Goal: Information Seeking & Learning: Learn about a topic

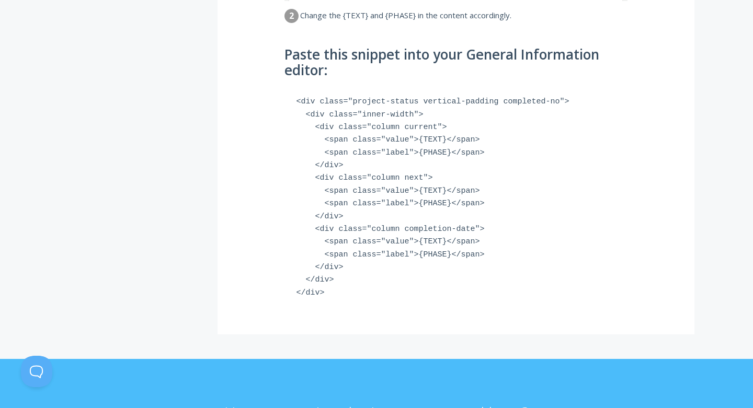
scroll to position [638, 0]
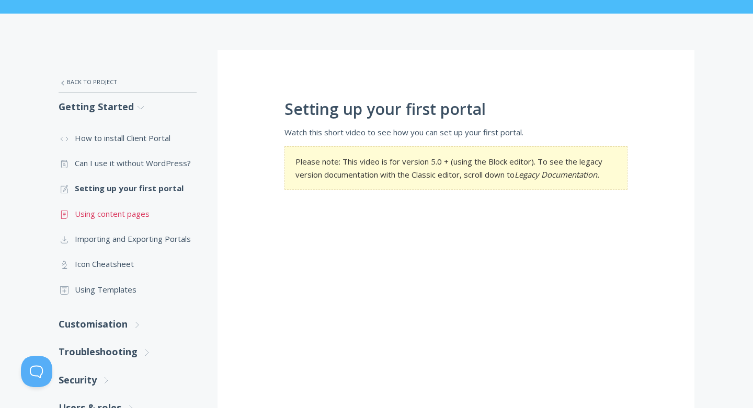
click at [121, 222] on link ".st0{fill:none;stroke:#000000;stroke-width:2;stroke-miterlimit:10;} Untitled-15…" at bounding box center [128, 213] width 138 height 25
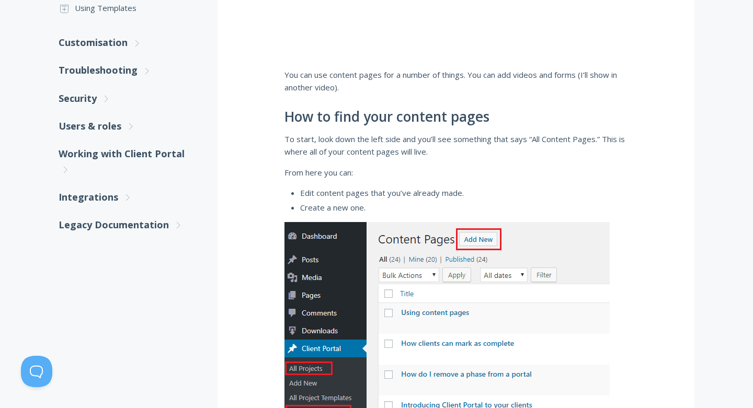
scroll to position [384, 0]
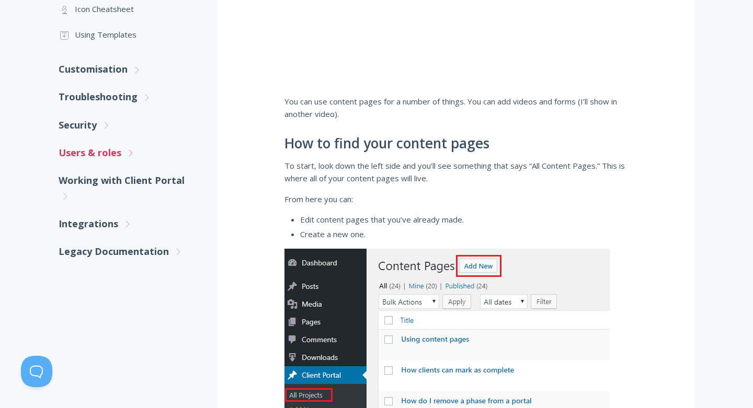
click at [138, 162] on link "Users & roles .st0{fill:none;stroke:#000000;stroke-width:2;stroke-miterlimit:10…" at bounding box center [128, 153] width 138 height 28
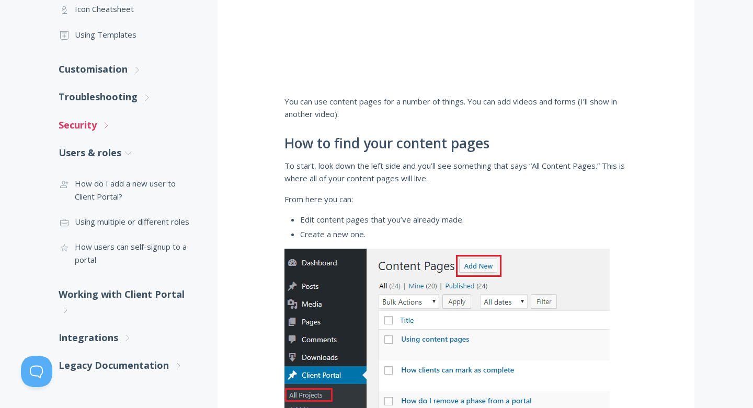
click at [109, 129] on icon ".st0{fill:none;stroke:#000000;stroke-width:2;stroke-miterlimit:10;} Untitled-27" at bounding box center [105, 125] width 9 height 9
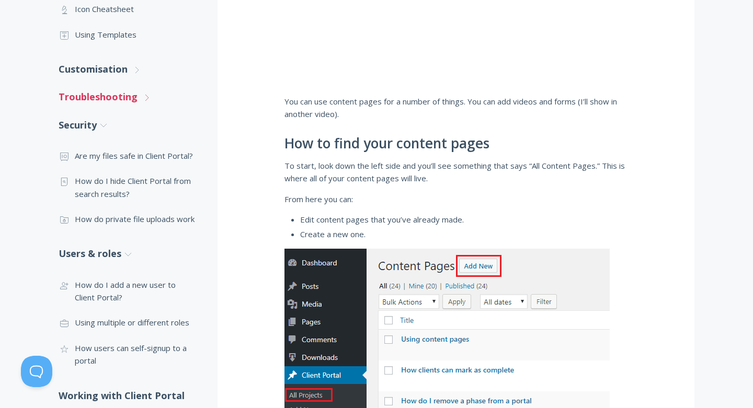
click at [115, 102] on link "Troubleshooting .st0{fill:none;stroke:#000000;stroke-width:2;stroke-miterlimit:…" at bounding box center [128, 97] width 138 height 28
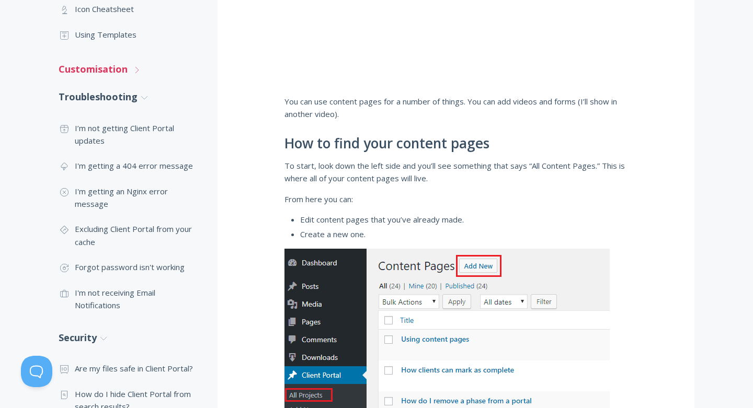
click at [115, 72] on link "Customisation .st0{fill:none;stroke:#000000;stroke-width:2;stroke-miterlimit:10…" at bounding box center [128, 69] width 138 height 28
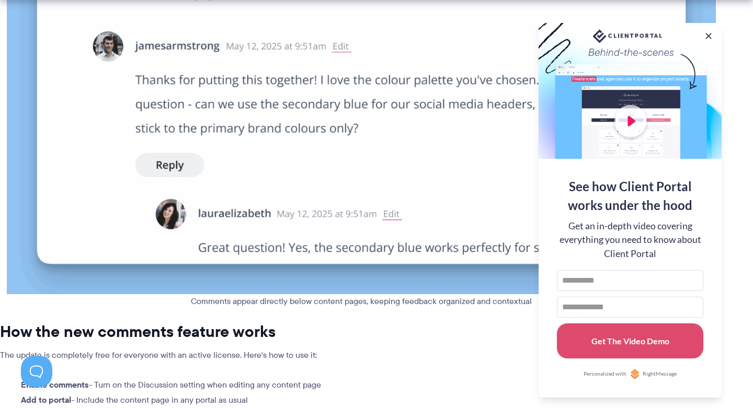
scroll to position [456, 0]
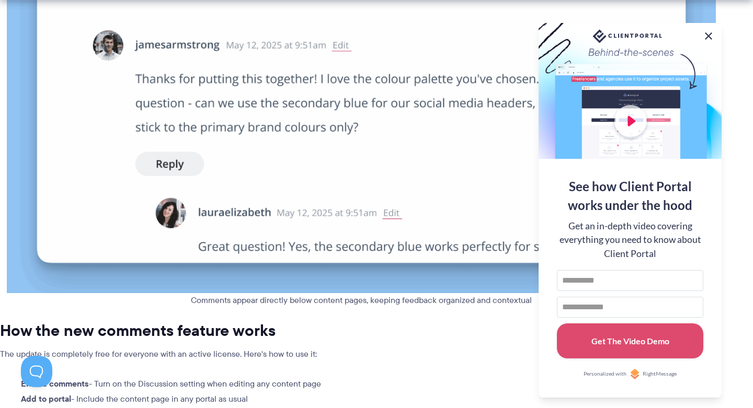
click at [710, 37] on button at bounding box center [708, 36] width 13 height 13
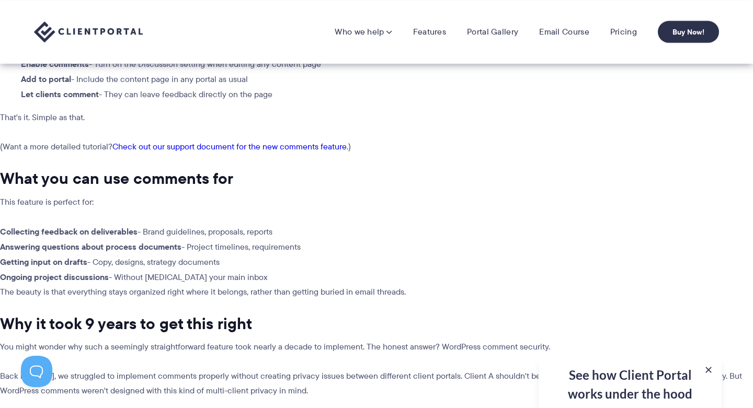
scroll to position [680, 0]
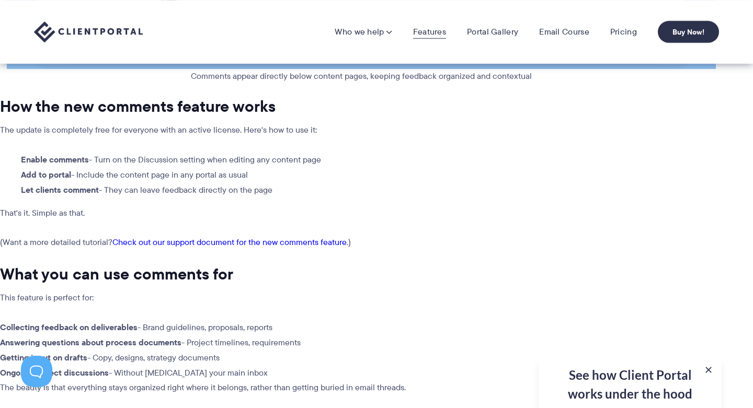
click at [422, 33] on link "Features" at bounding box center [429, 32] width 33 height 10
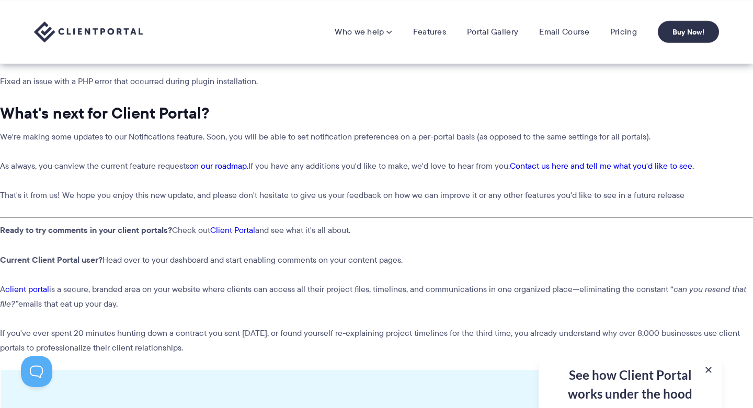
scroll to position [1523, 0]
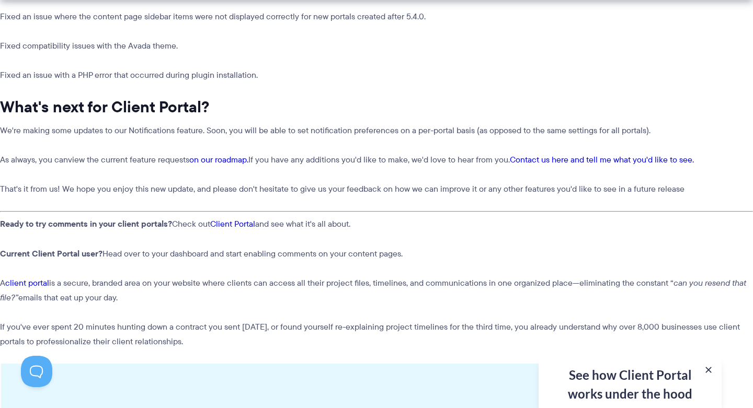
click at [243, 218] on link "Client Portal" at bounding box center [232, 224] width 45 height 12
click at [32, 277] on link "client portal" at bounding box center [27, 283] width 44 height 12
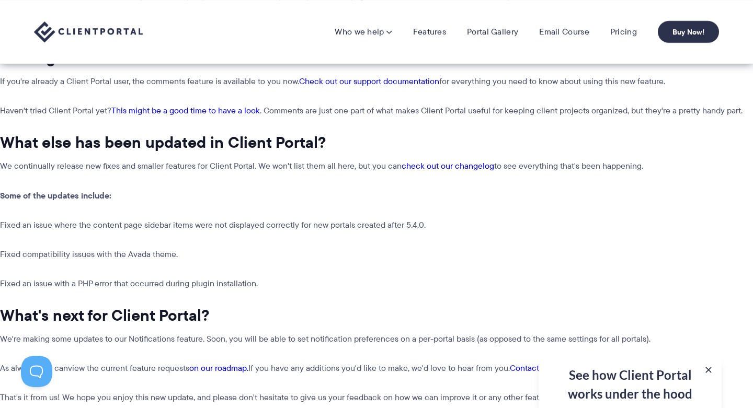
scroll to position [1295, 0]
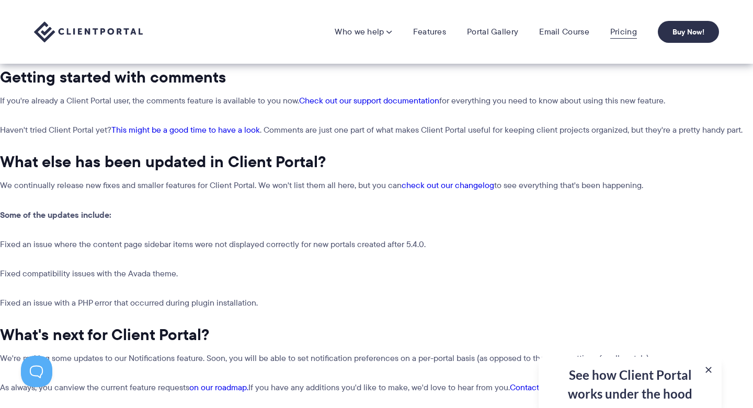
click at [629, 32] on link "Pricing" at bounding box center [623, 32] width 27 height 10
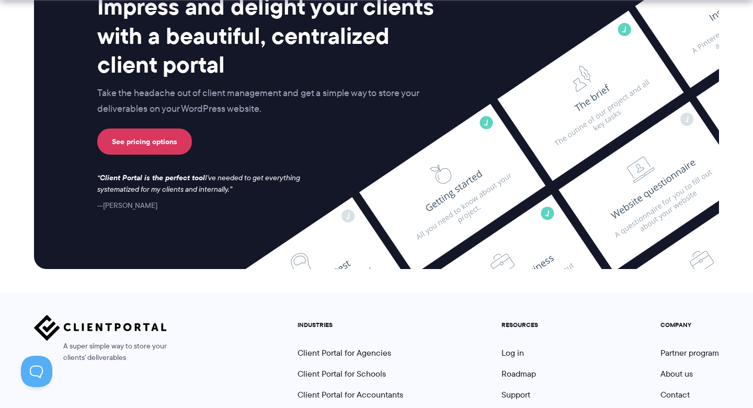
scroll to position [2821, 0]
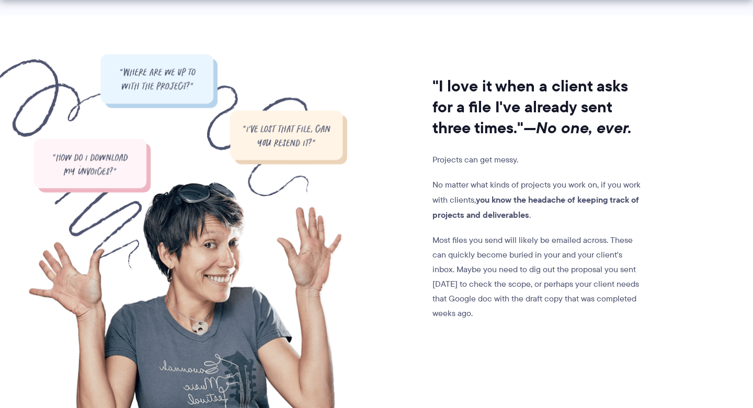
scroll to position [994, 0]
